Goal: Task Accomplishment & Management: Manage account settings

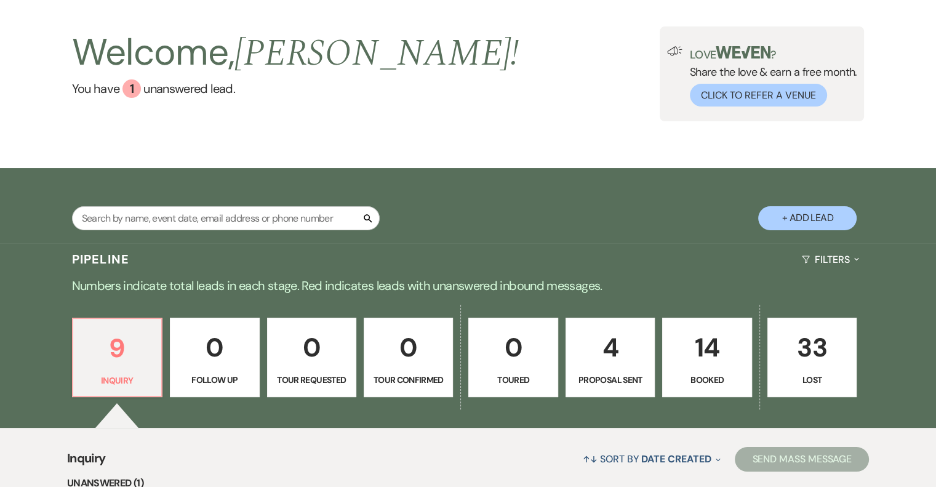
scroll to position [308, 0]
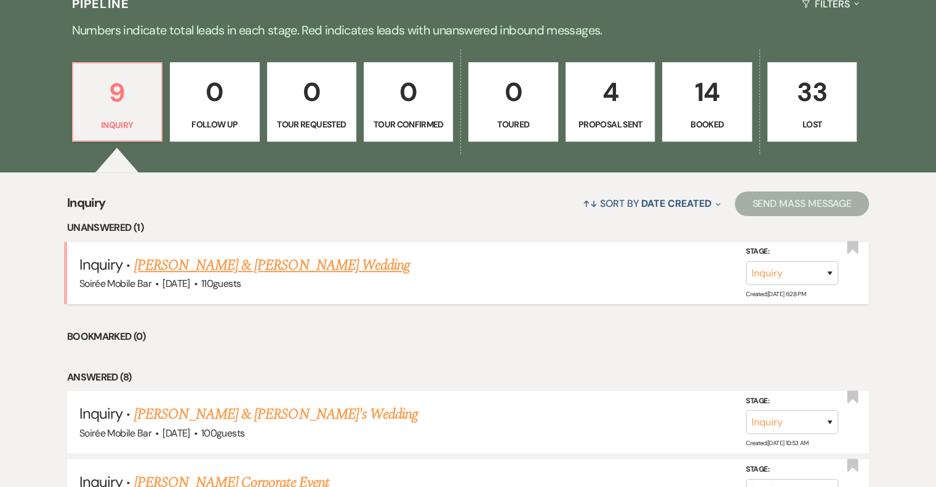
click at [311, 270] on link "[PERSON_NAME] & [PERSON_NAME] Wedding" at bounding box center [272, 265] width 276 height 22
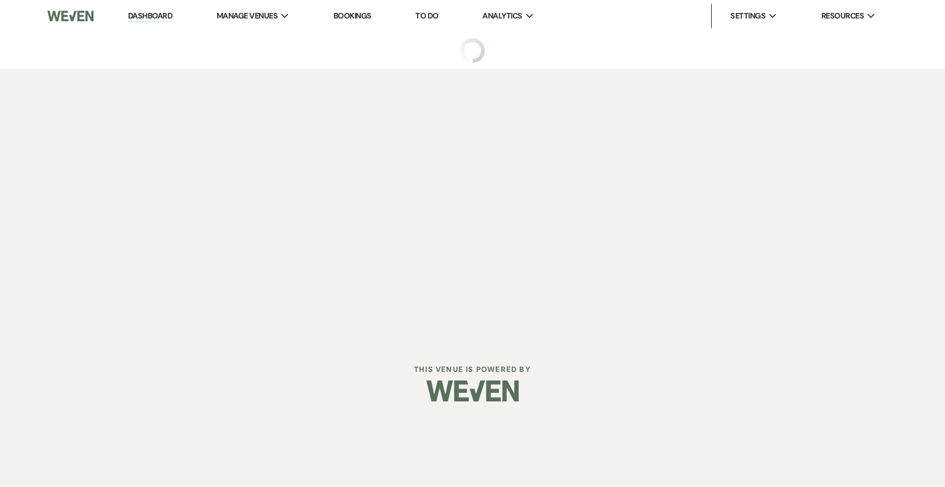
select select "5"
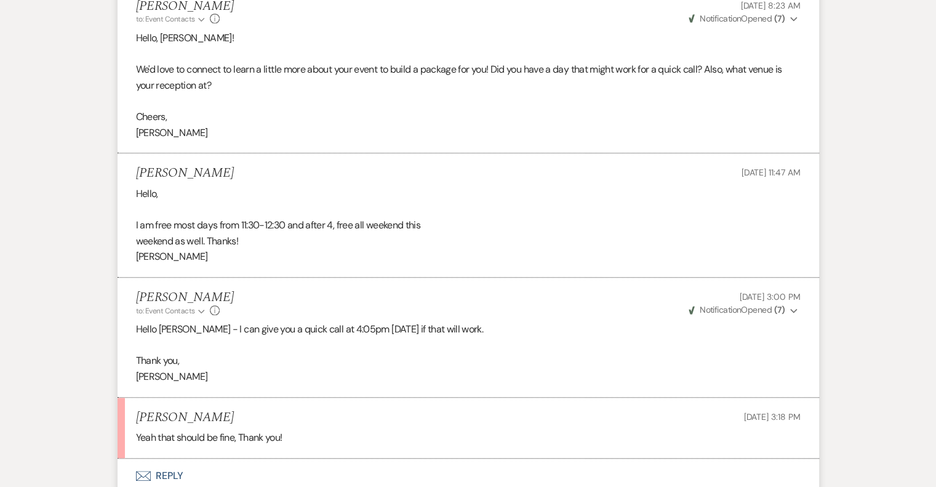
scroll to position [1171, 0]
